Goal: Navigation & Orientation: Find specific page/section

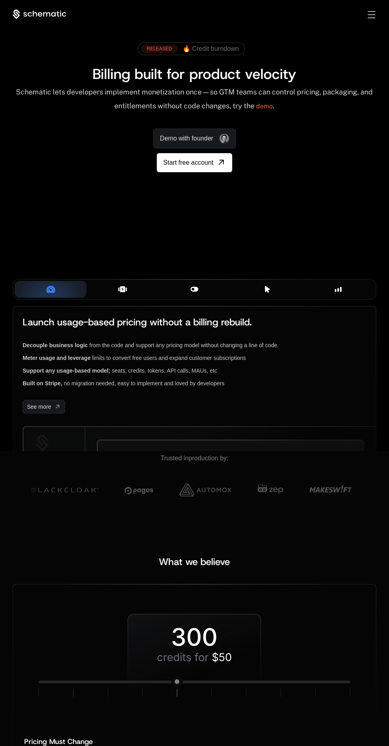
click at [357, 15] on div "Sign in Sign Up" at bounding box center [365, 14] width 22 height 9
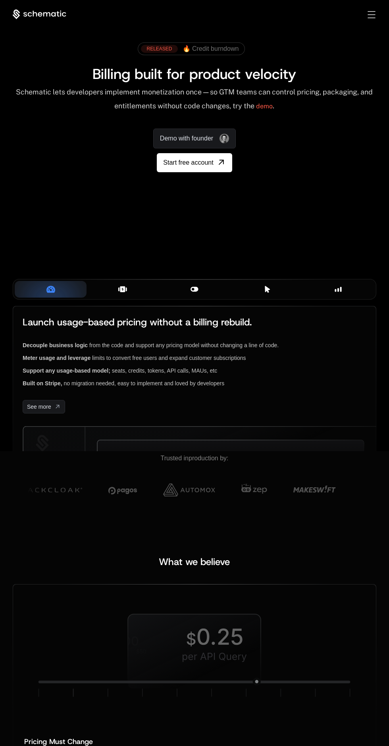
click at [368, 12] on div "Toggle menu" at bounding box center [372, 14] width 8 height 7
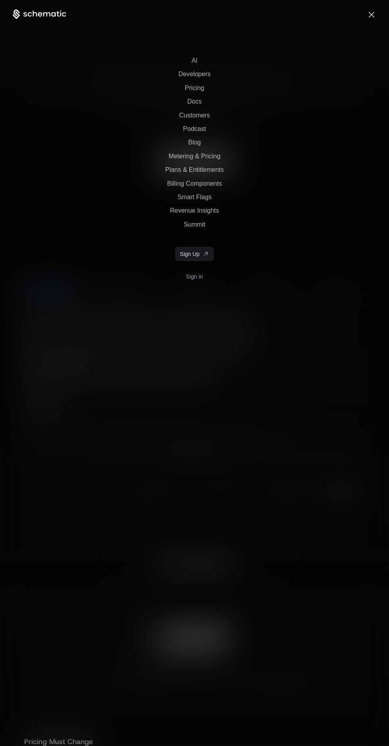
click at [190, 75] on span "Developers" at bounding box center [195, 74] width 32 height 7
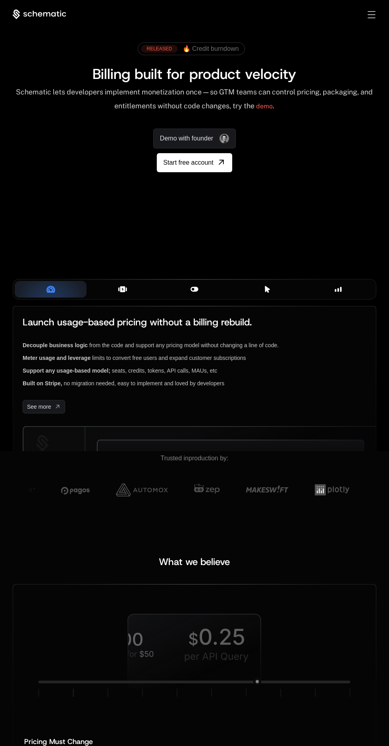
click at [374, 17] on span "Toggle menu" at bounding box center [372, 17] width 8 height 1
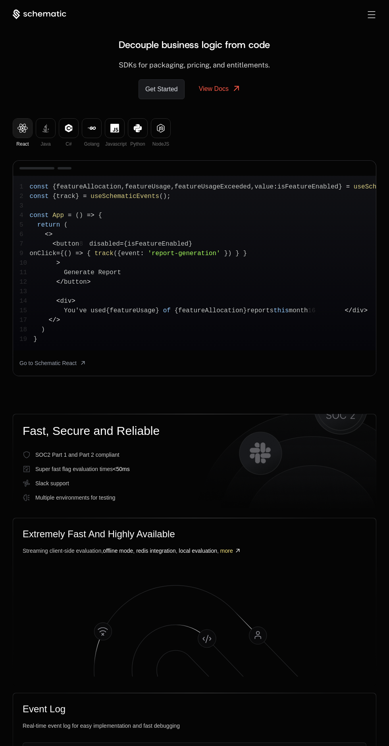
click at [369, 17] on span "Toggle menu" at bounding box center [372, 17] width 8 height 1
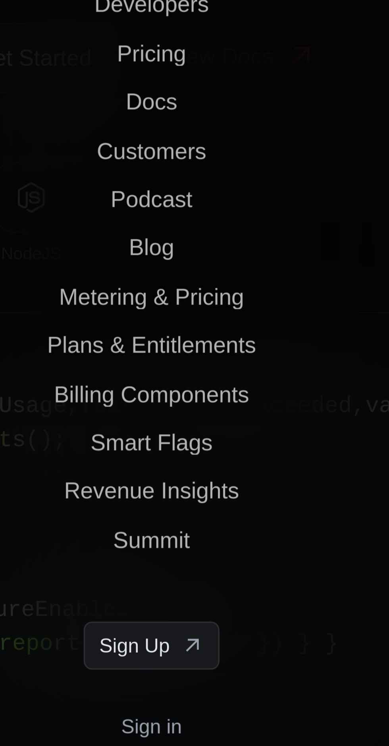
click at [197, 88] on span "Pricing" at bounding box center [194, 88] width 19 height 7
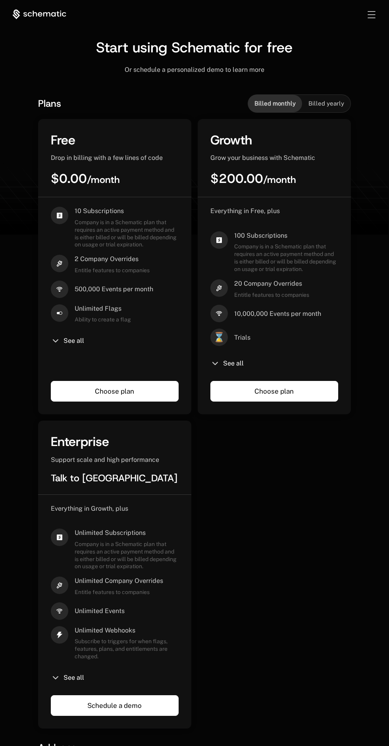
scroll to position [3, 0]
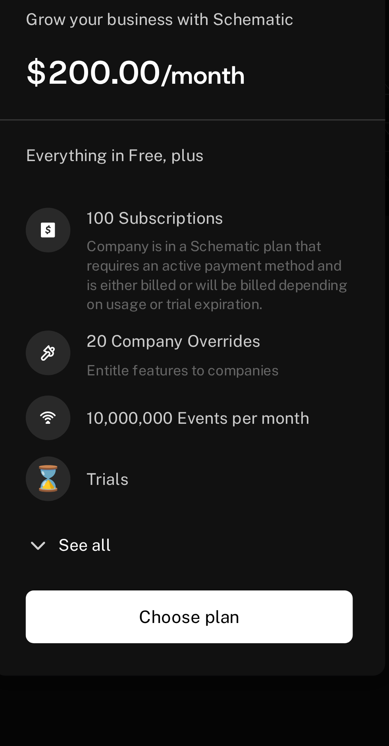
click at [240, 364] on span "See all" at bounding box center [233, 360] width 21 height 6
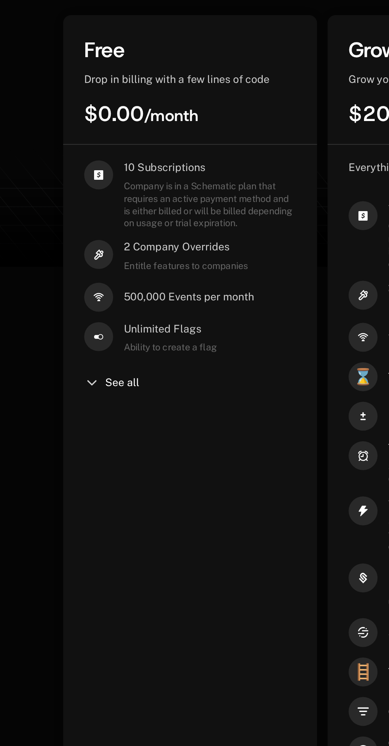
scroll to position [40, 0]
click at [65, 302] on span "See all" at bounding box center [74, 301] width 21 height 6
